Goal: Transaction & Acquisition: Obtain resource

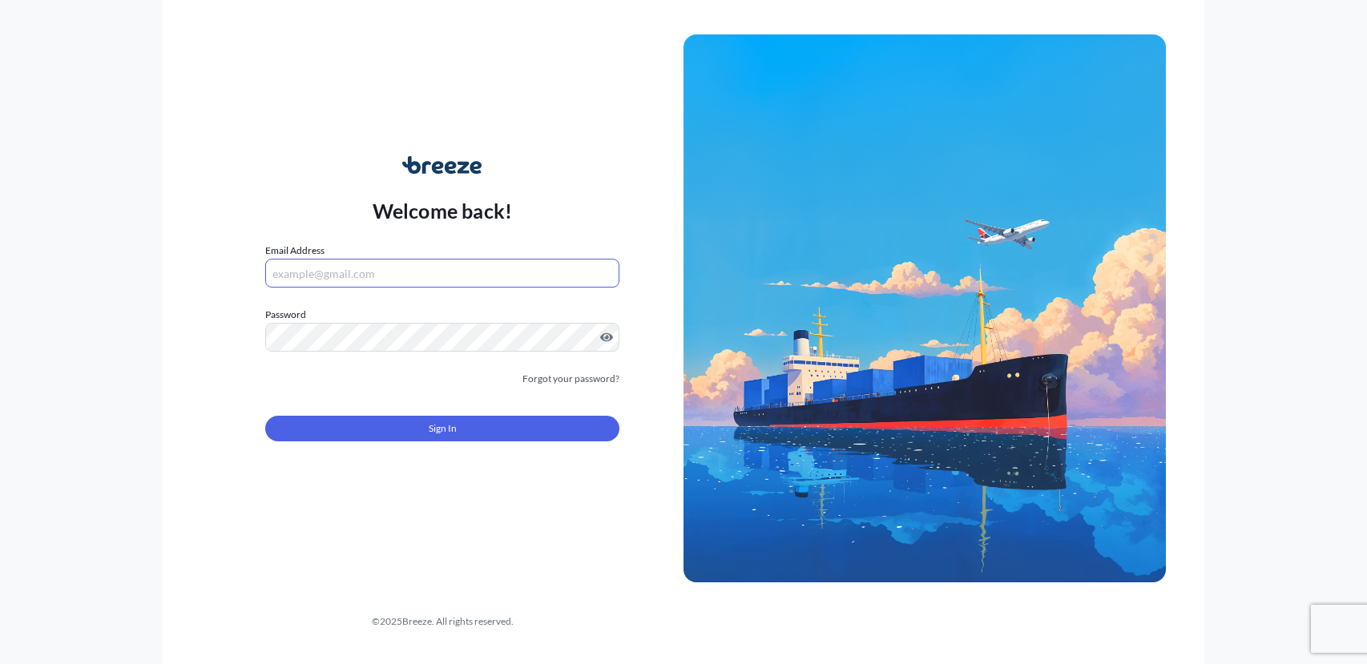
click at [374, 281] on input "Email Address" at bounding box center [442, 273] width 354 height 29
paste input "[EMAIL_ADDRESS][DOMAIN_NAME]"
type input "[EMAIL_ADDRESS][DOMAIN_NAME]"
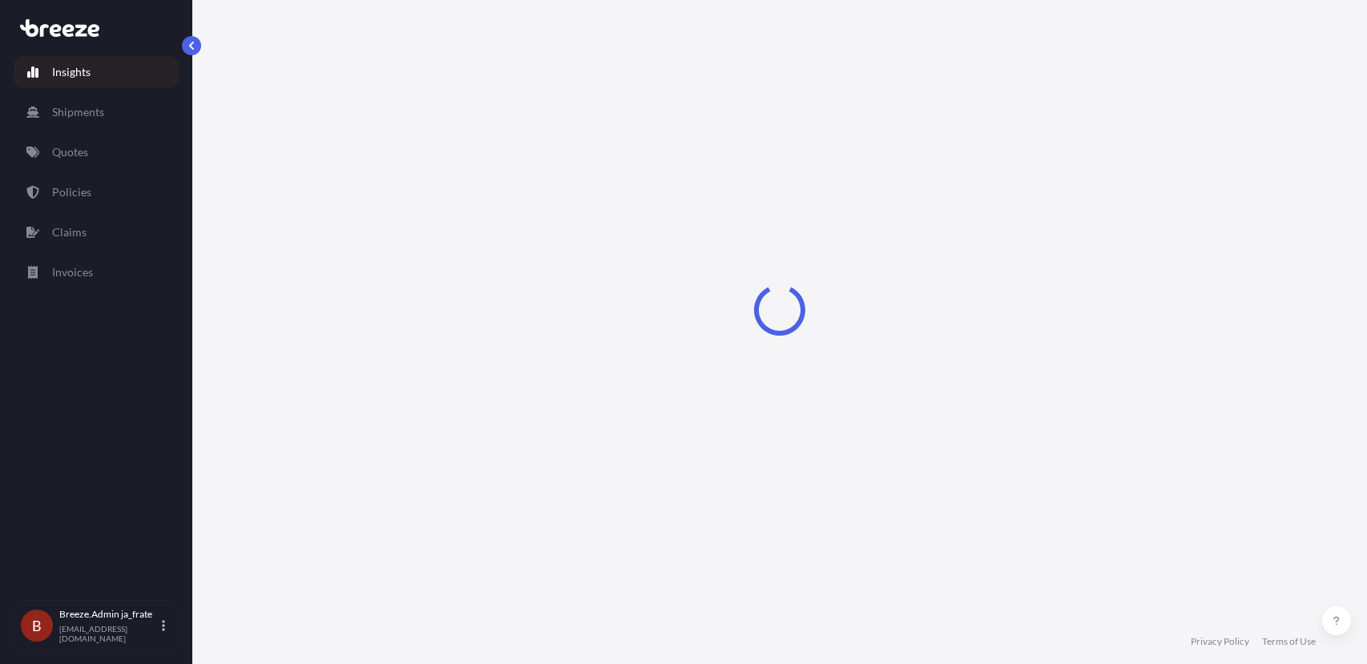
select select "2025"
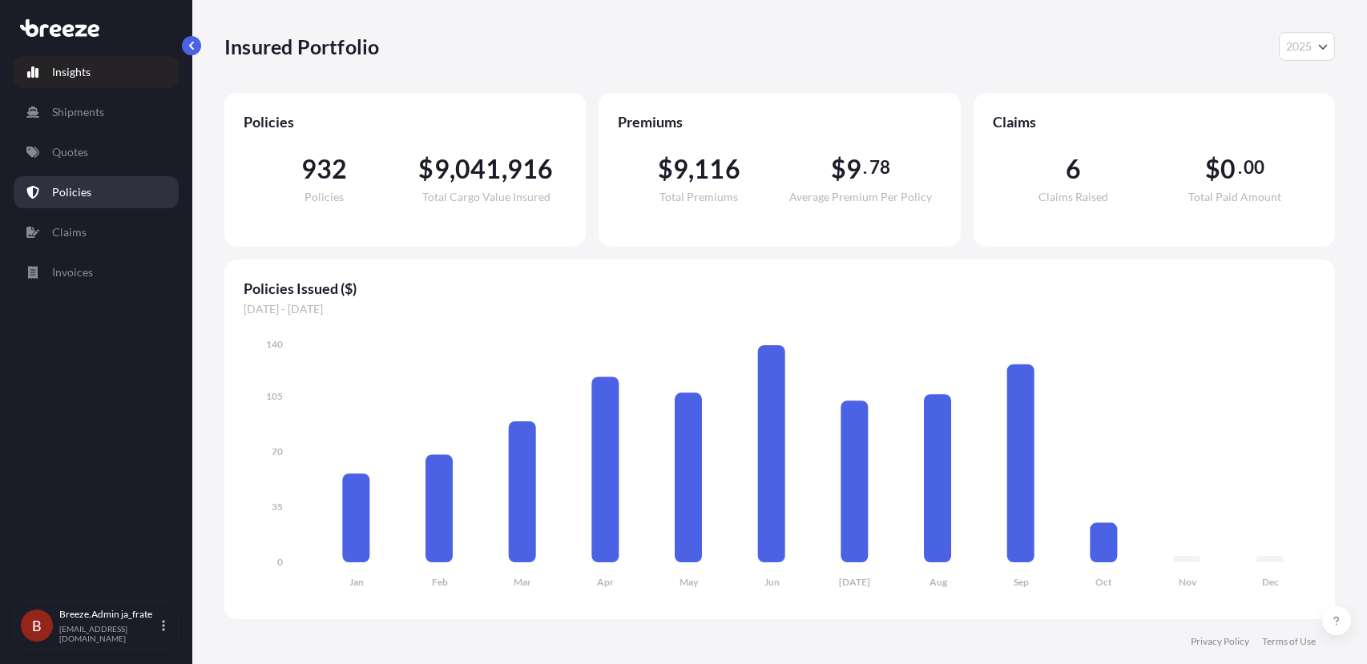
click at [138, 189] on link "Policies" at bounding box center [96, 192] width 165 height 32
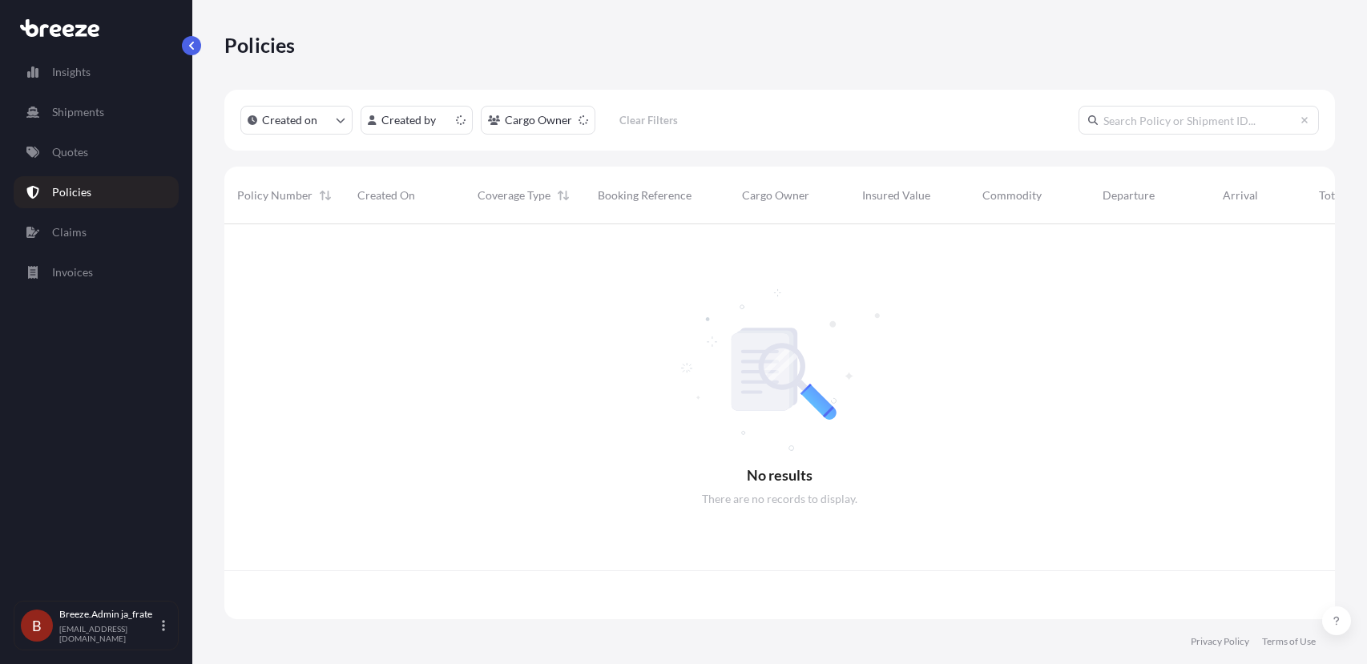
scroll to position [404, 1111]
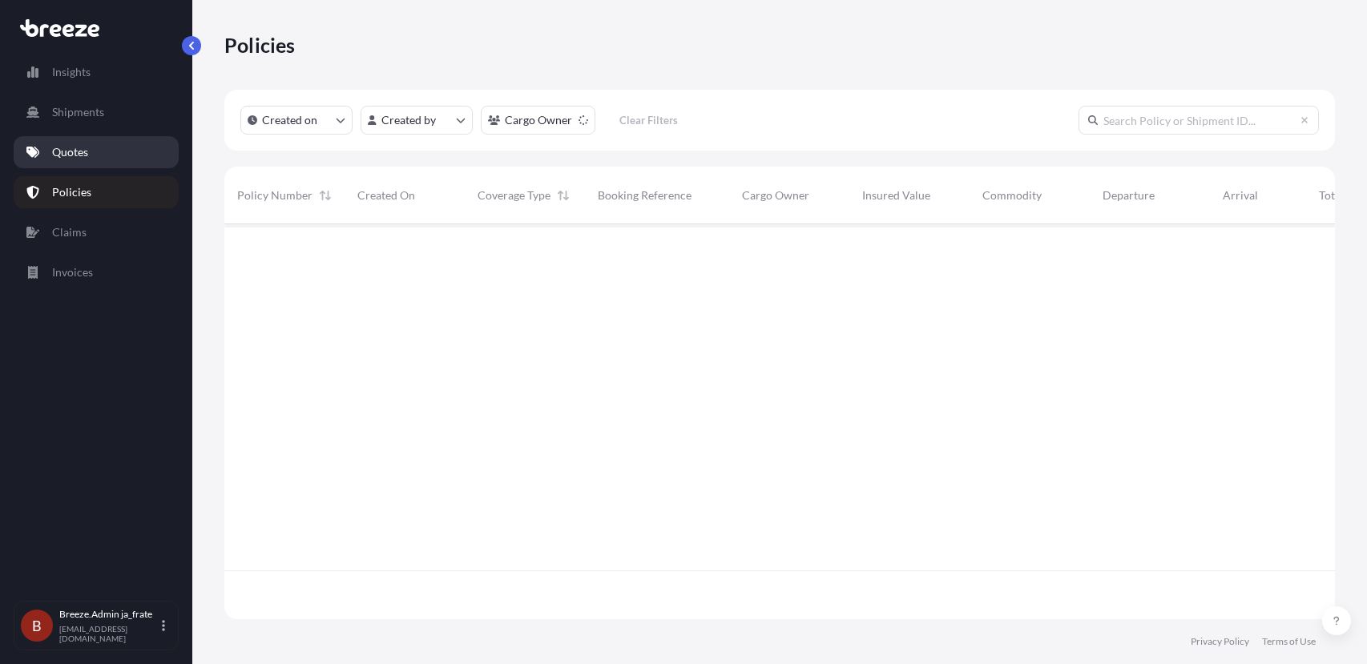
click at [132, 145] on link "Quotes" at bounding box center [96, 152] width 165 height 32
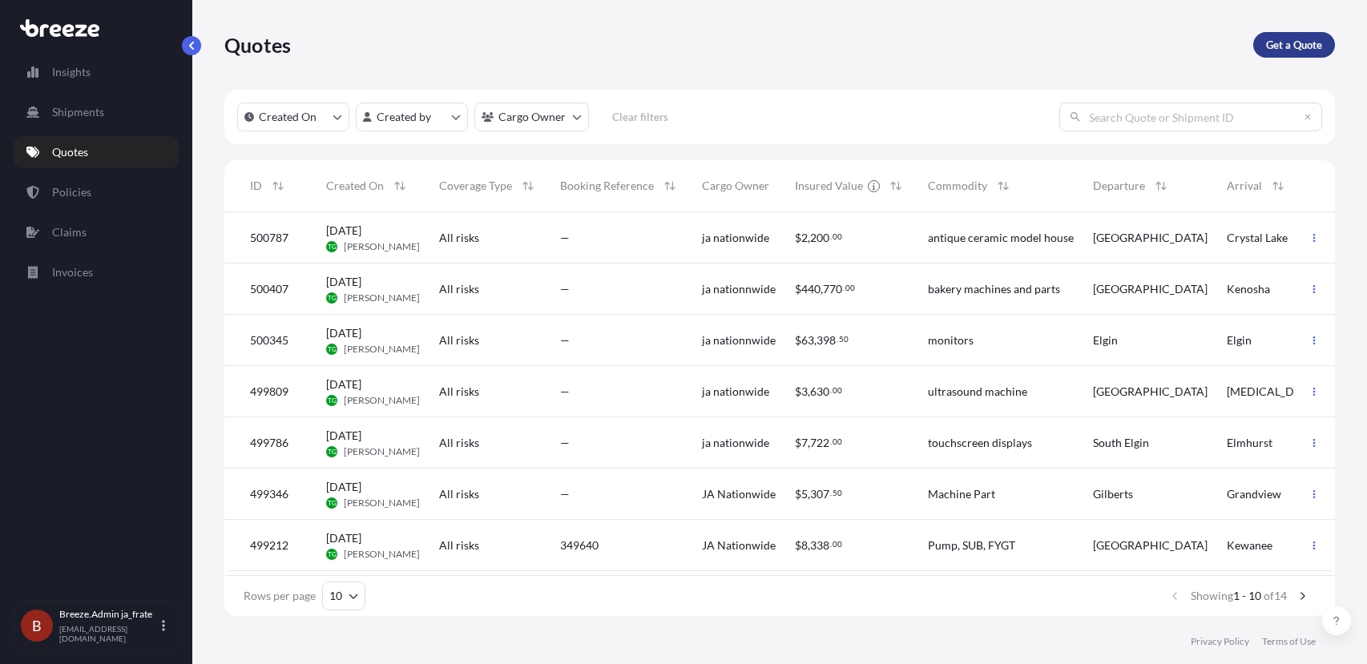
click at [1283, 45] on p "Get a Quote" at bounding box center [1294, 45] width 56 height 16
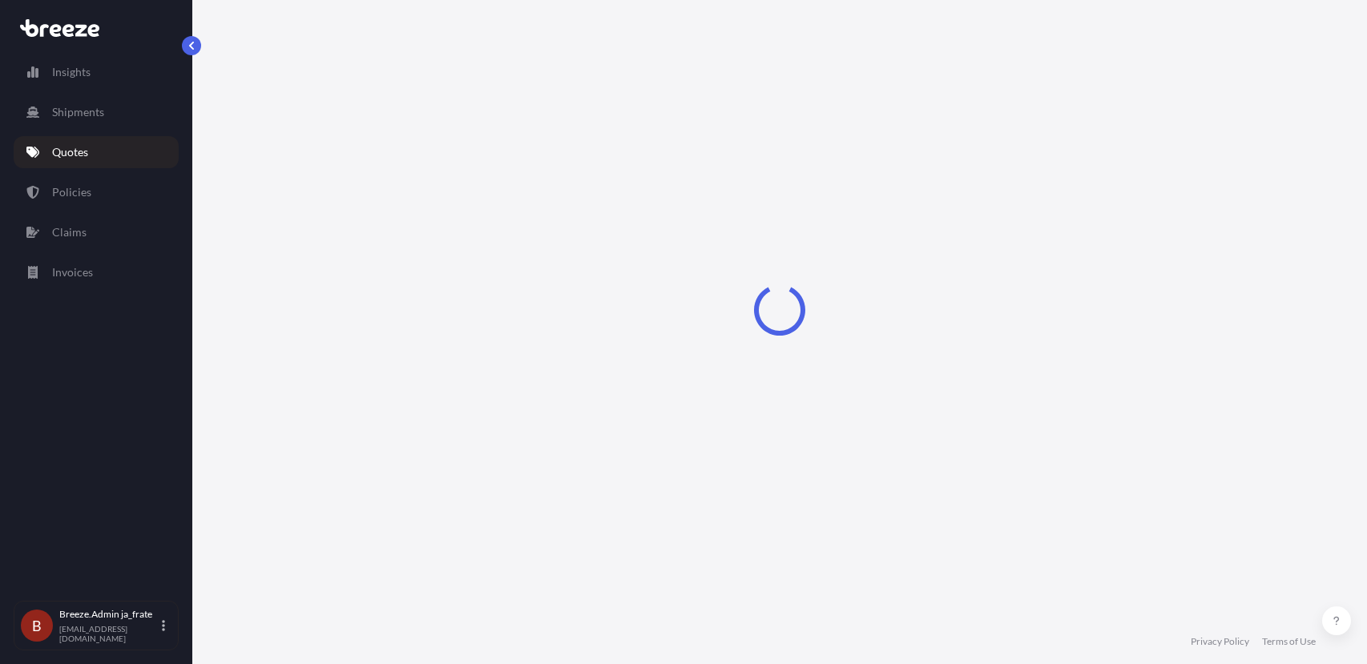
select select "Sea"
select select "1"
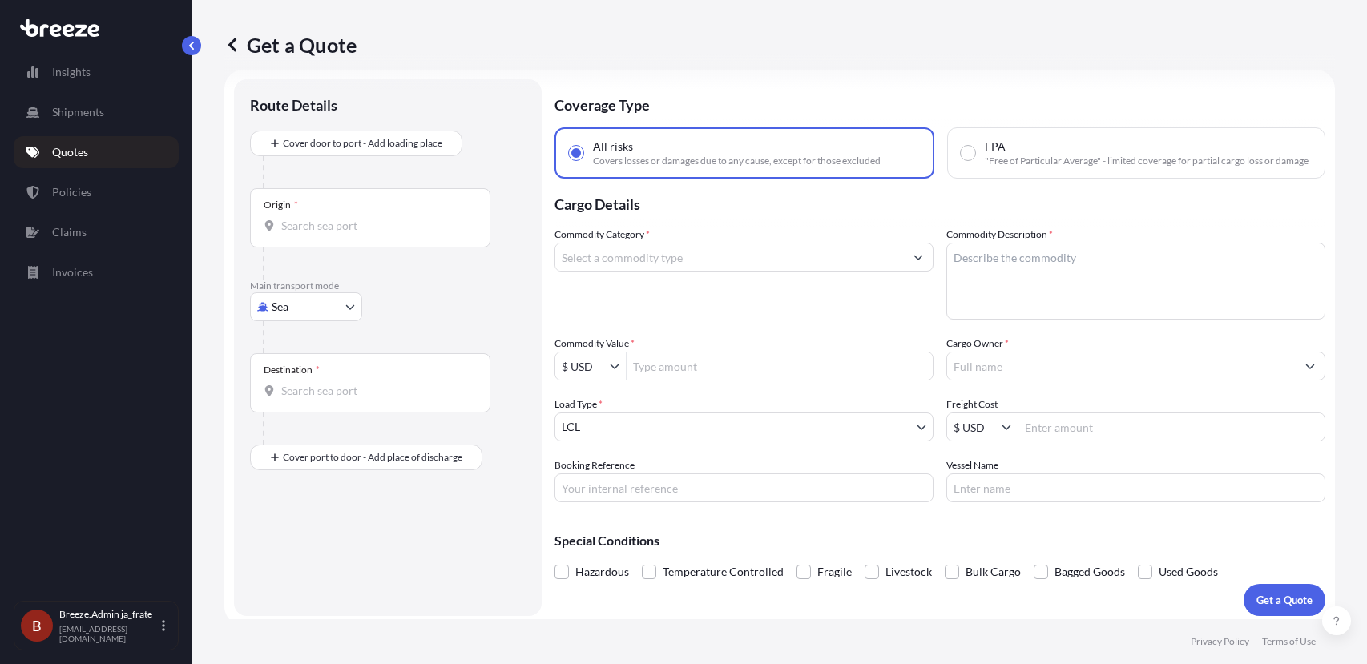
scroll to position [26, 0]
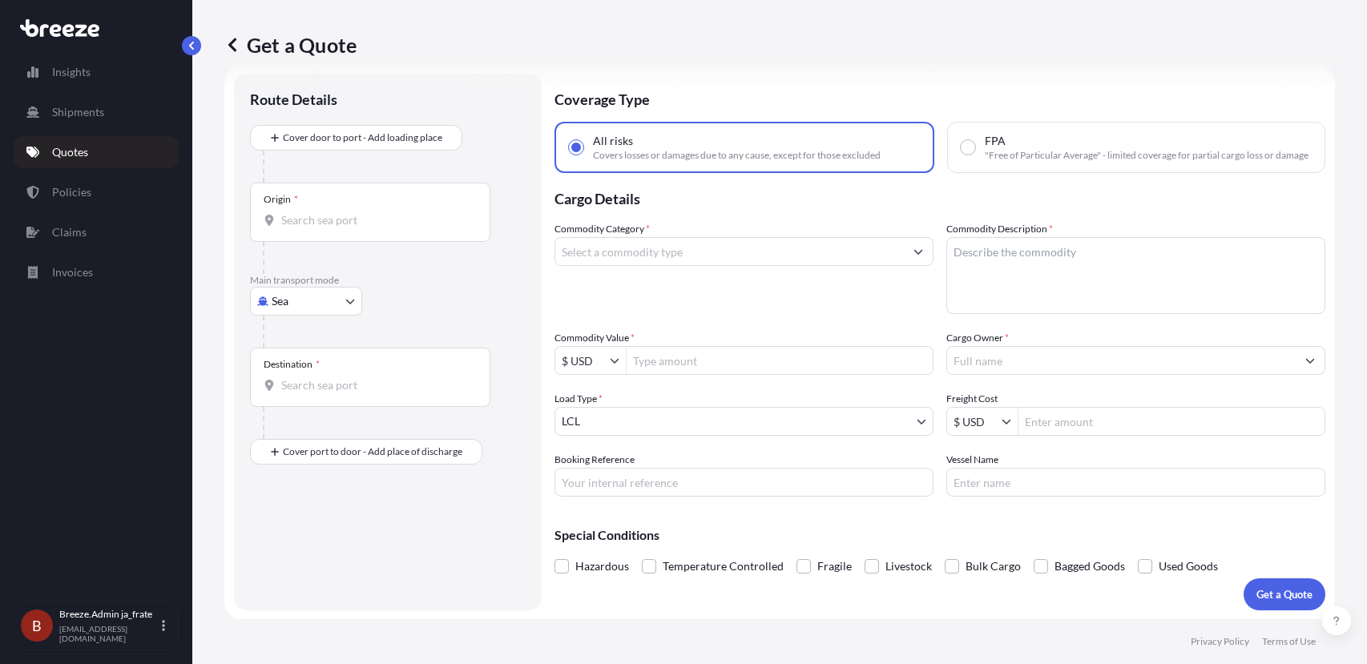
click at [836, 251] on input "Commodity Category *" at bounding box center [729, 251] width 349 height 29
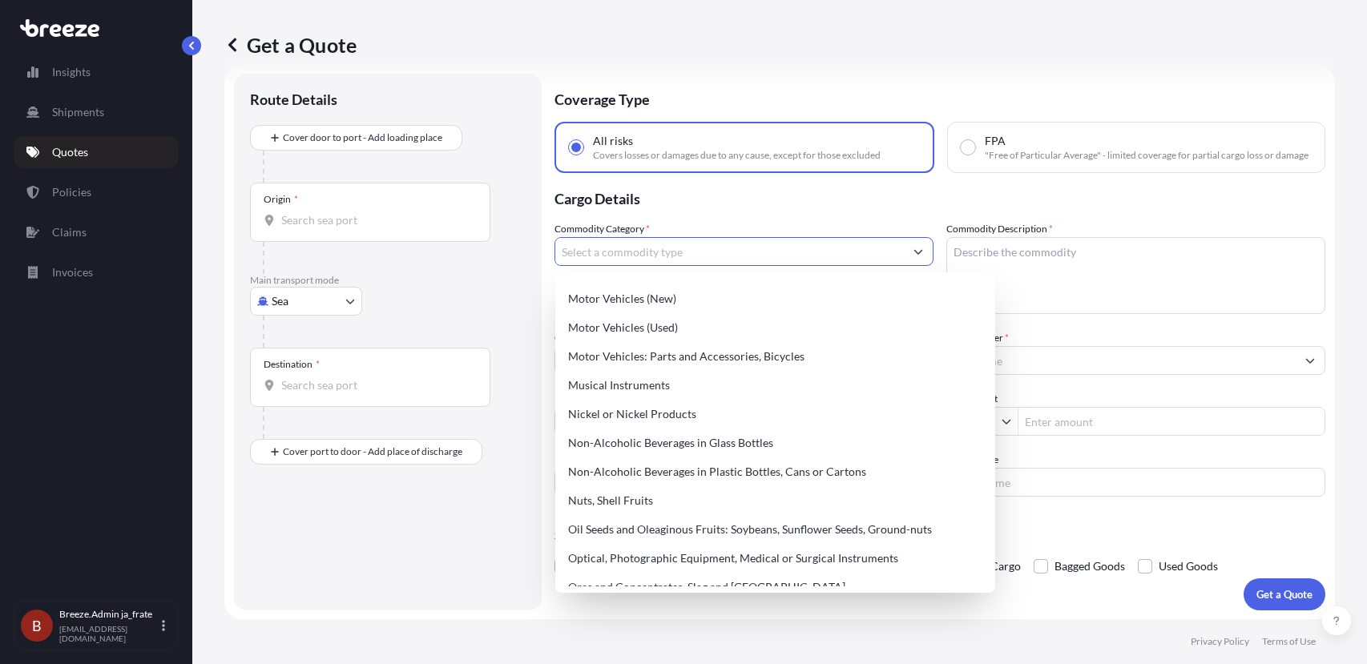
scroll to position [2361, 0]
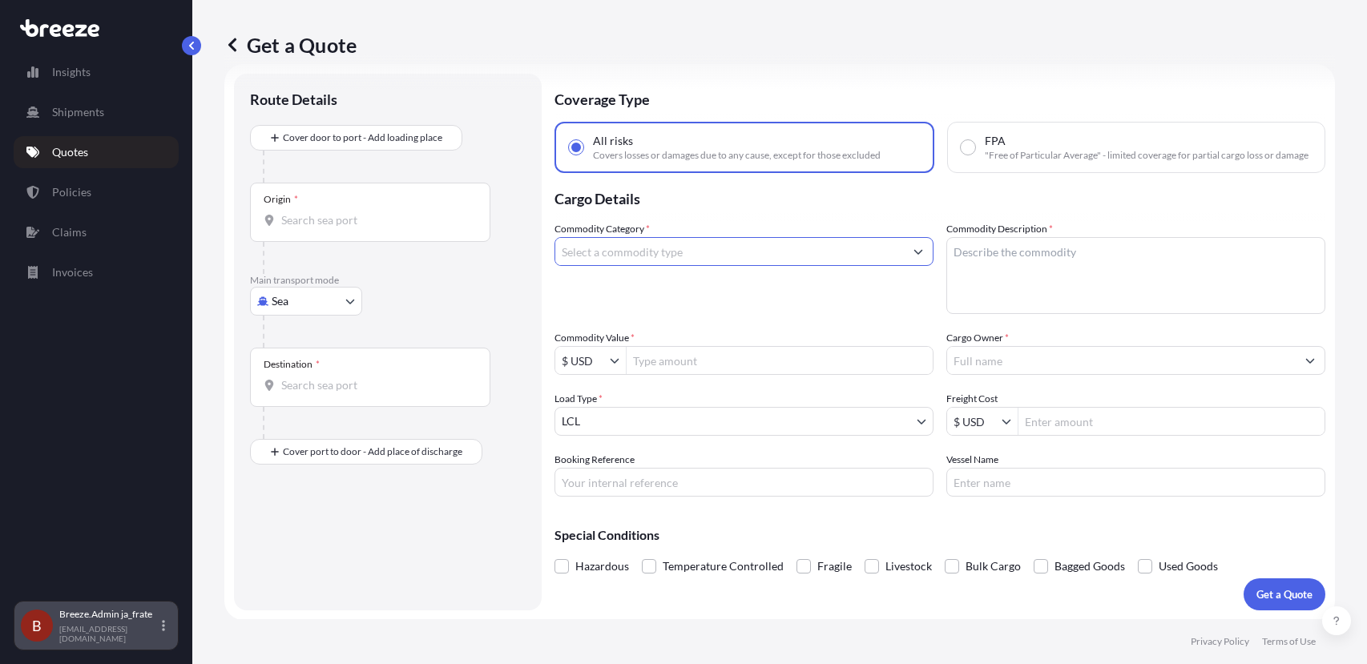
click at [161, 627] on div "Breeze.Admin ja_frate [EMAIL_ADDRESS][DOMAIN_NAME]" at bounding box center [115, 625] width 112 height 35
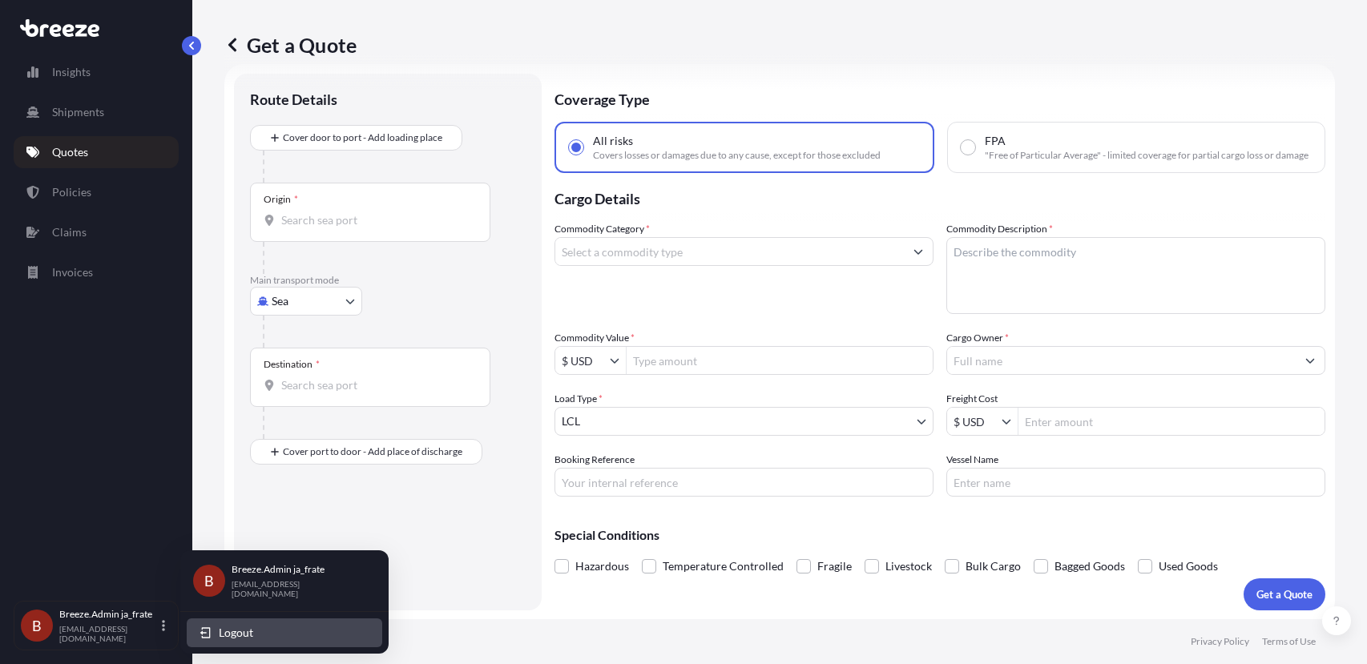
click at [224, 628] on span "Logout" at bounding box center [236, 633] width 34 height 16
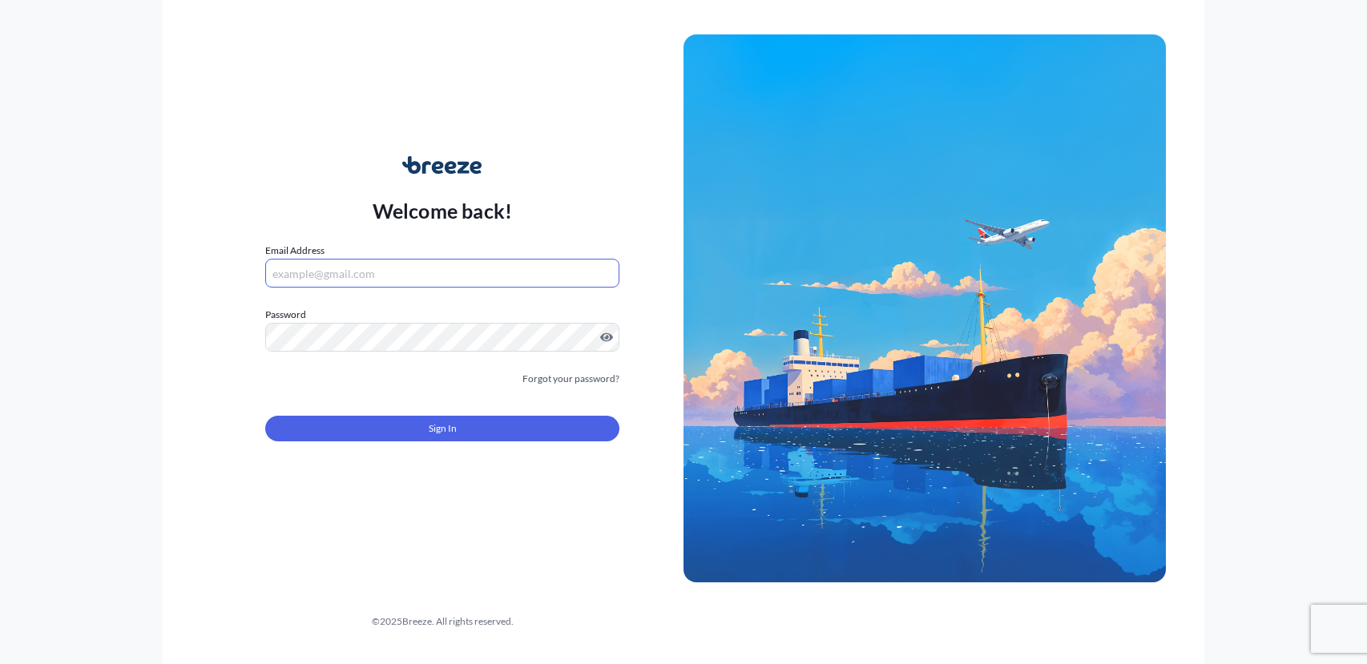
click at [425, 274] on input "Email Address" at bounding box center [442, 273] width 354 height 29
paste input "[EMAIL_ADDRESS][DOMAIN_NAME]"
type input "[EMAIL_ADDRESS][DOMAIN_NAME]"
